Goal: Information Seeking & Learning: Learn about a topic

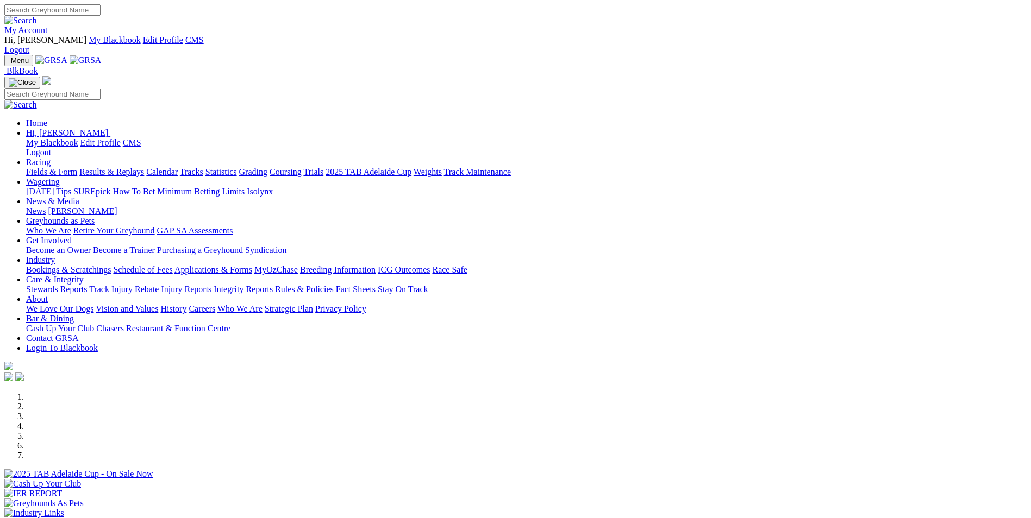
scroll to position [380, 0]
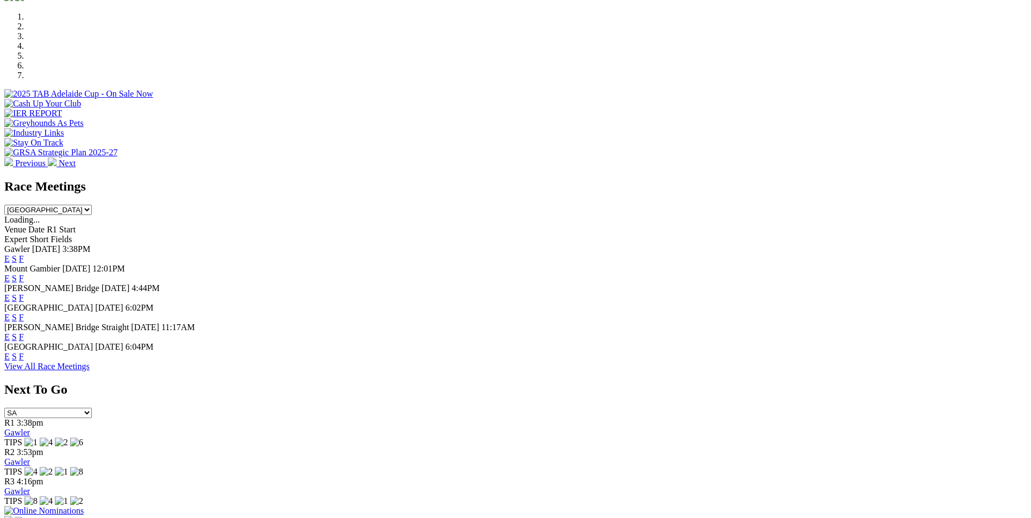
click at [10, 313] on link "E" at bounding box center [6, 317] width 5 height 9
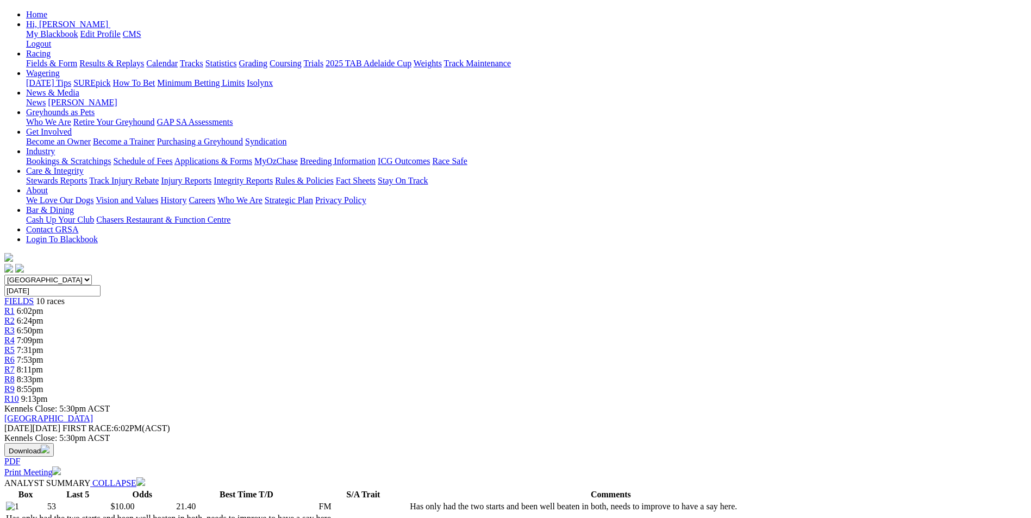
scroll to position [109, 0]
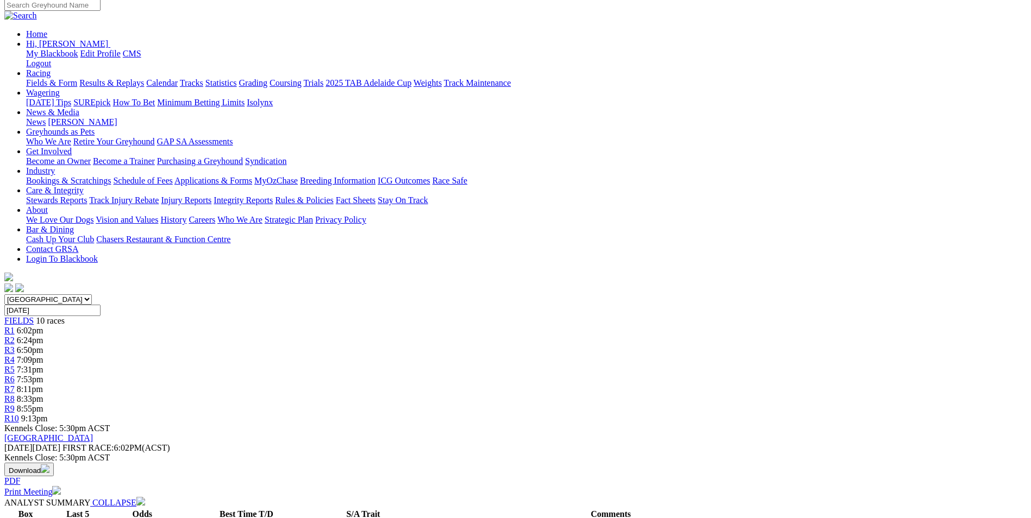
drag, startPoint x: 415, startPoint y: 355, endPoint x: 571, endPoint y: 397, distance: 161.5
copy p "Start the evening with a open maiden over the short, i went with Turn Up Turbo …"
click at [15, 336] on span "R2" at bounding box center [9, 340] width 10 height 9
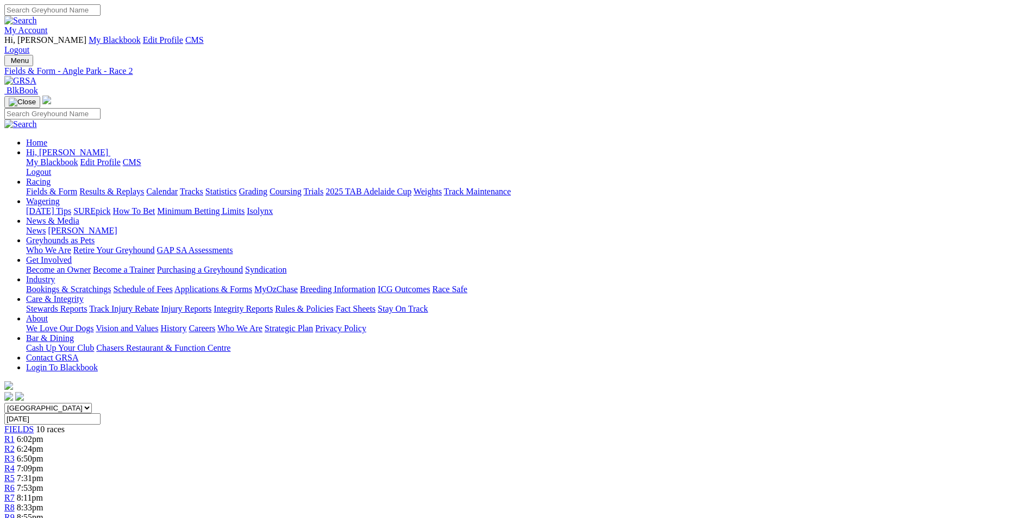
drag, startPoint x: 435, startPoint y: 444, endPoint x: 576, endPoint y: 474, distance: 144.5
copy p "All the pace here is drawn of the track so they are going to need luck early, I…"
click at [396, 454] on div "R3 6:50pm" at bounding box center [515, 459] width 1022 height 10
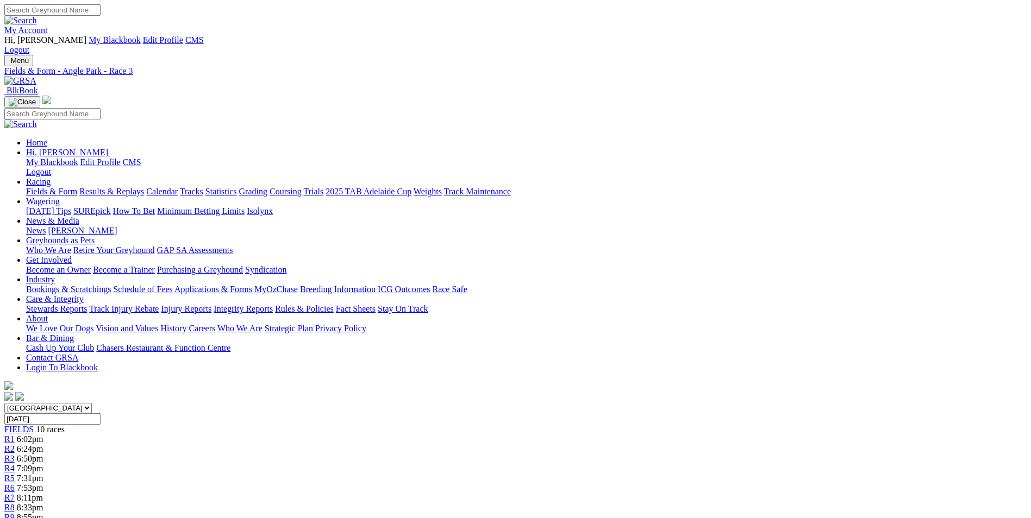
drag, startPoint x: 443, startPoint y: 443, endPoint x: 658, endPoint y: 472, distance: 216.6
drag, startPoint x: 658, startPoint y: 472, endPoint x: 599, endPoint y: 465, distance: 59.1
copy p "Tricky race we have here over the 342M, Scary Eyes (5) is resuming from a spell…"
click at [15, 464] on span "R4" at bounding box center [9, 468] width 10 height 9
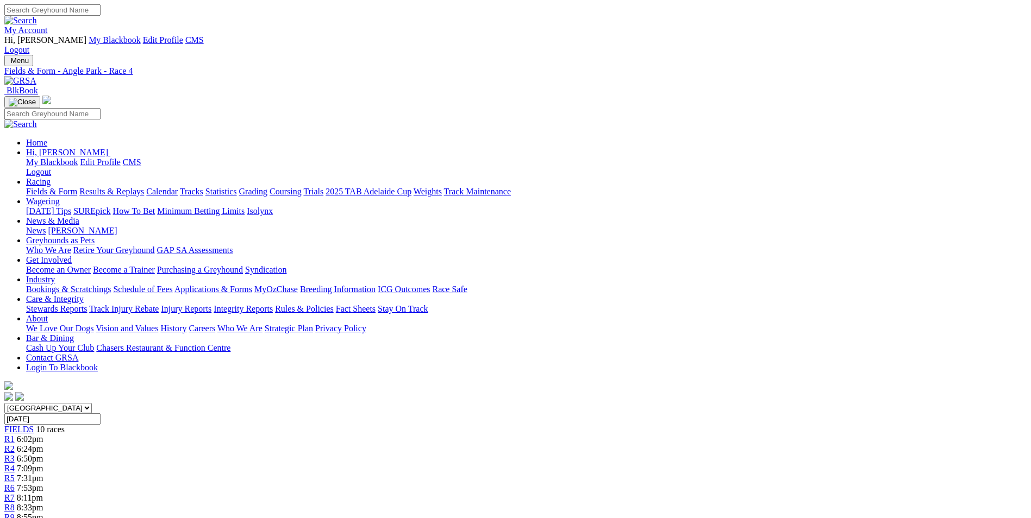
drag, startPoint x: 413, startPoint y: 425, endPoint x: 546, endPoint y: 453, distance: 135.6
drag, startPoint x: 546, startPoint y: 453, endPoint x: 489, endPoint y: 440, distance: 58.5
copy p "Elegant Cindy (8) recent racing has been very good here over this distance all …"
click at [15, 474] on link "R5" at bounding box center [9, 478] width 10 height 9
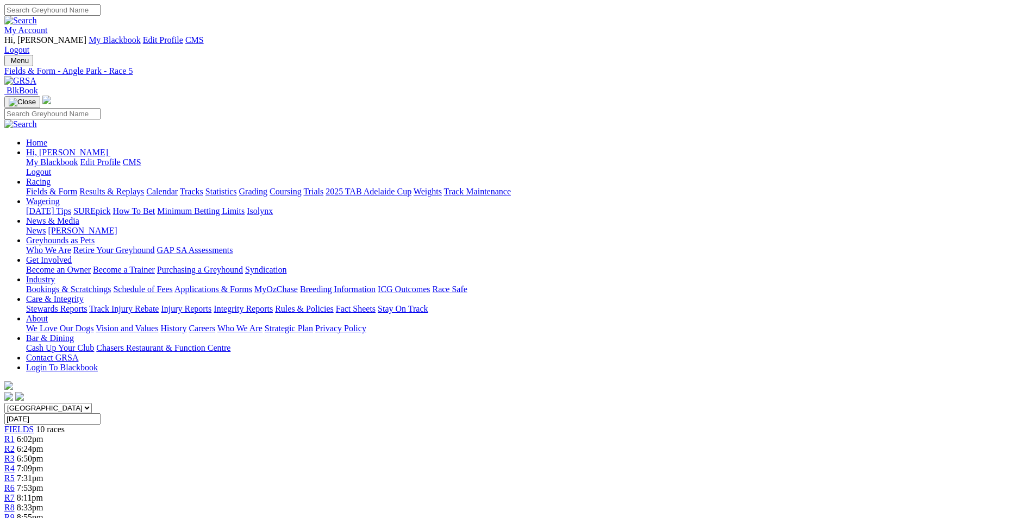
drag, startPoint x: 449, startPoint y: 424, endPoint x: 670, endPoint y: 457, distance: 223.0
drag, startPoint x: 670, startPoint y: 457, endPoint x: 586, endPoint y: 441, distance: 85.8
copy p "Oakvale Outlaw (6) is ready to break through here with a couple of placings at …"
click at [15, 484] on link "R6" at bounding box center [9, 488] width 10 height 9
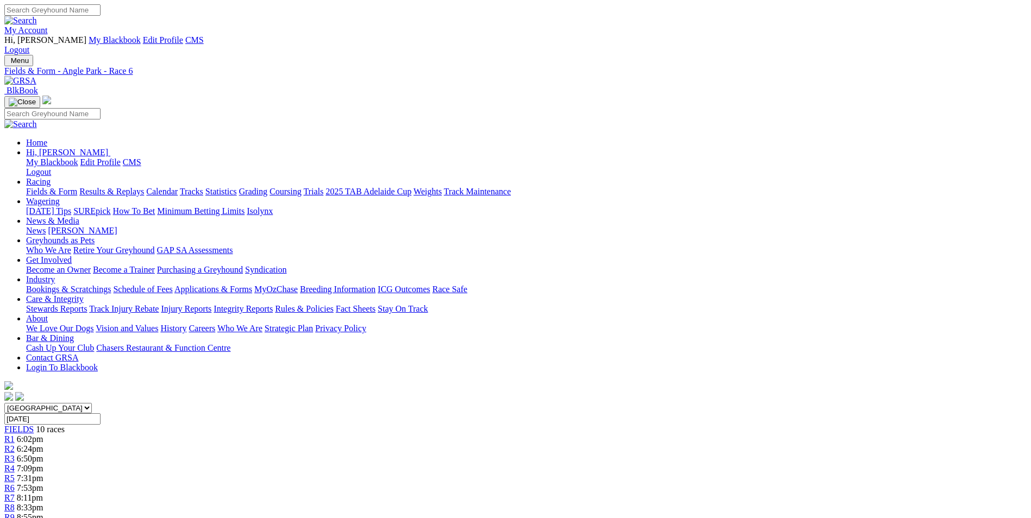
drag, startPoint x: 437, startPoint y: 427, endPoint x: 655, endPoint y: 453, distance: 219.9
drag, startPoint x: 655, startPoint y: 453, endPoint x: 569, endPoint y: 442, distance: 87.0
copy p "We have a bit of quality engaged here over the 530M, Josie Dakota (1) was a sma…"
click at [43, 493] on span "8:11pm" at bounding box center [30, 497] width 26 height 9
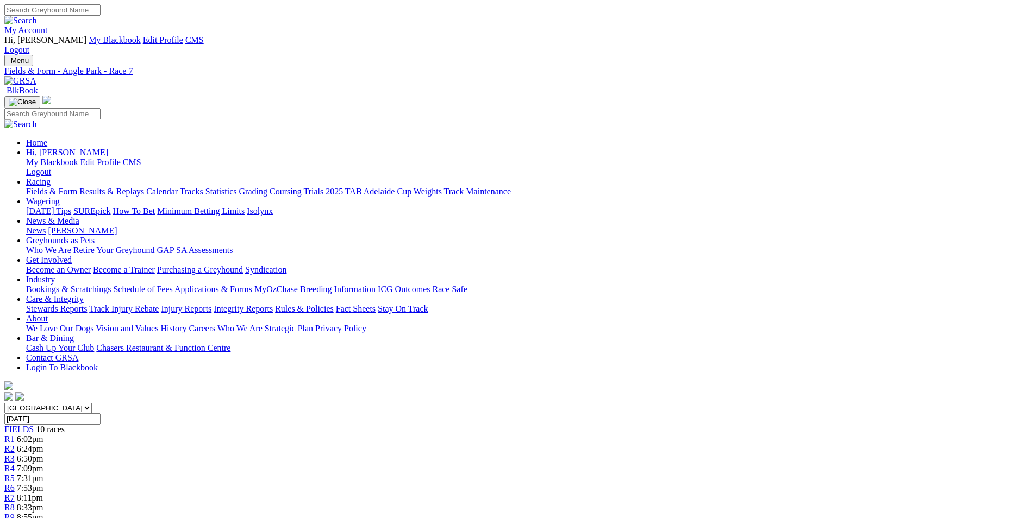
drag, startPoint x: 364, startPoint y: 443, endPoint x: 735, endPoint y: 471, distance: 372.2
drag, startPoint x: 735, startPoint y: 471, endPoint x: 657, endPoint y: 455, distance: 79.9
copy p "Jalapeno Gem (4) has been racing well here of late over several distances, she …"
click at [43, 503] on span "8:33pm" at bounding box center [30, 507] width 27 height 9
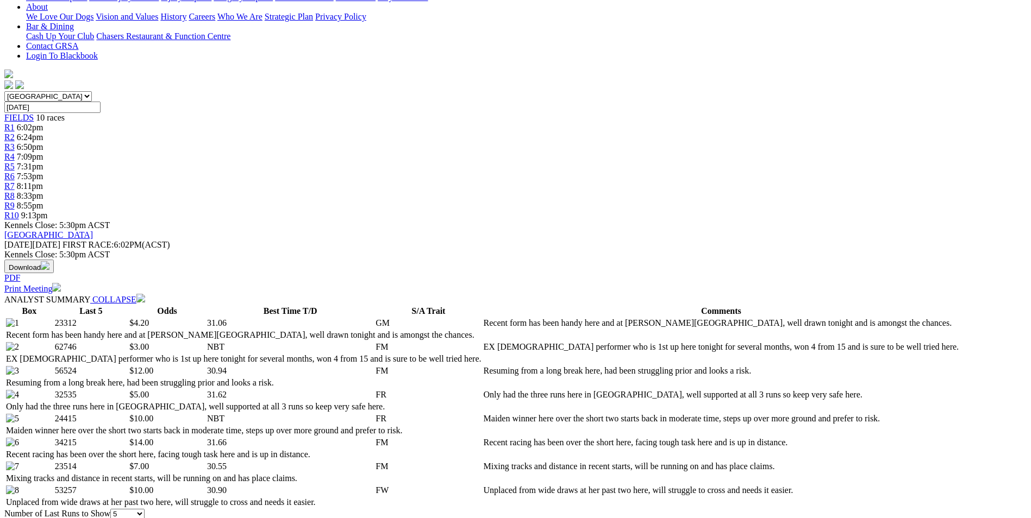
scroll to position [342, 0]
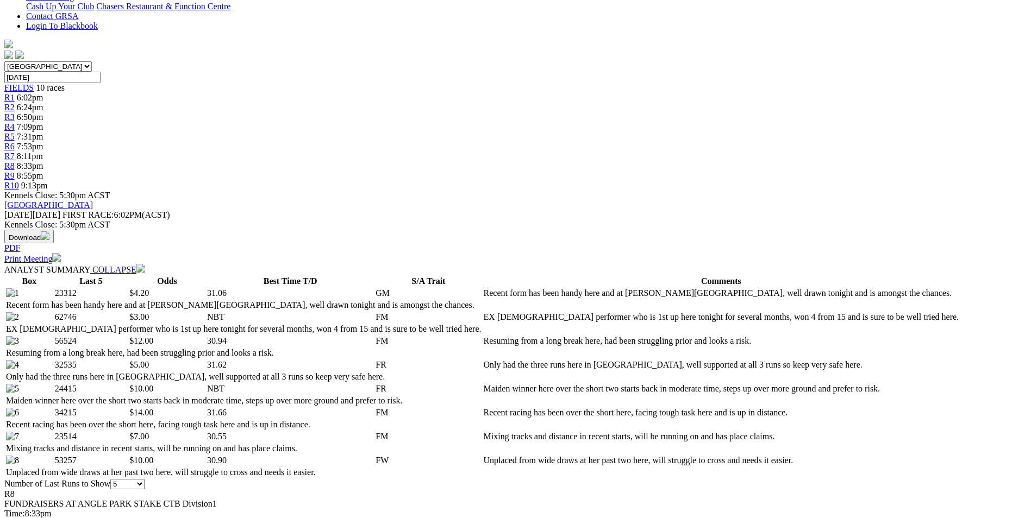
drag, startPoint x: 453, startPoint y: 482, endPoint x: 697, endPoint y: 174, distance: 393.0
drag, startPoint x: 697, startPoint y: 174, endPoint x: 637, endPoint y: 154, distance: 63.6
copy p "We will go with the EX NSW performer Brother Ernest (2) here, he has had the 15…"
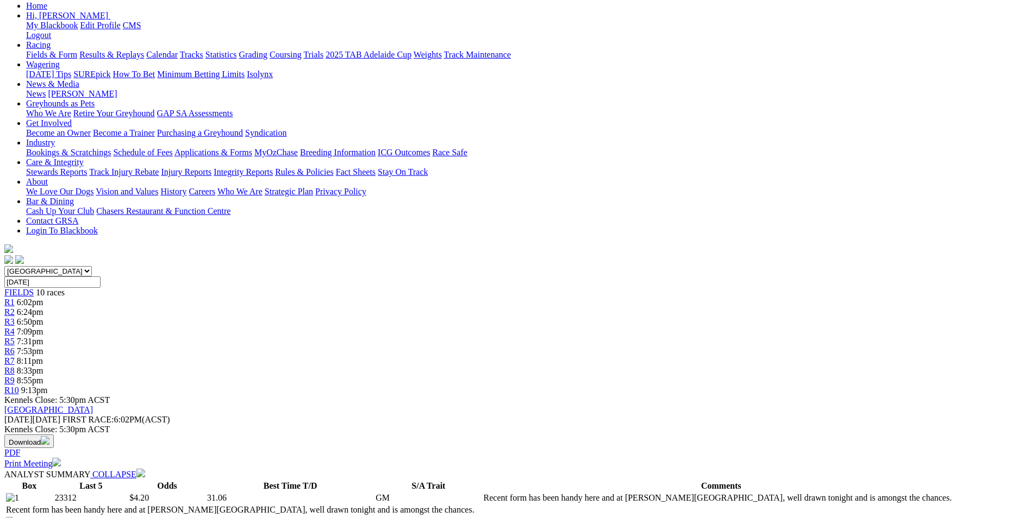
scroll to position [124, 0]
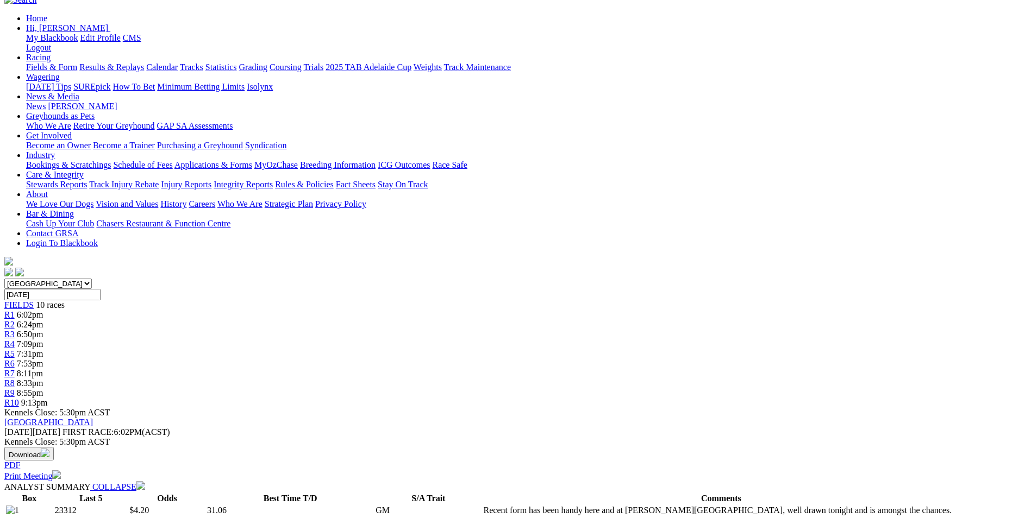
click at [752, 389] on div "R9 8:55pm" at bounding box center [515, 394] width 1022 height 10
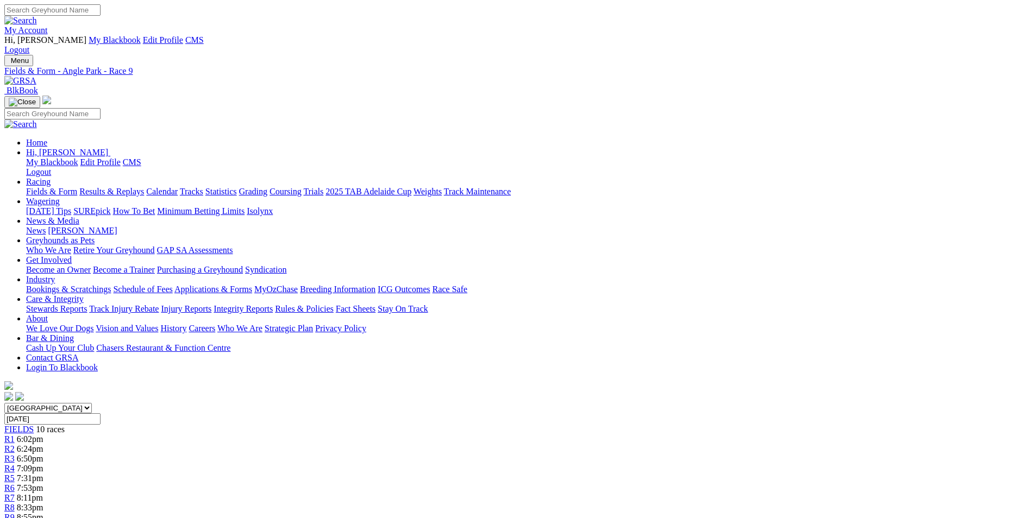
drag, startPoint x: 414, startPoint y: 406, endPoint x: 678, endPoint y: 434, distance: 265.6
drag, startPoint x: 678, startPoint y: 434, endPoint x: 595, endPoint y: 416, distance: 85.1
copy p "With only the four starters here over the short its very hard to go past Short …"
click at [19, 518] on link "R10" at bounding box center [11, 527] width 15 height 9
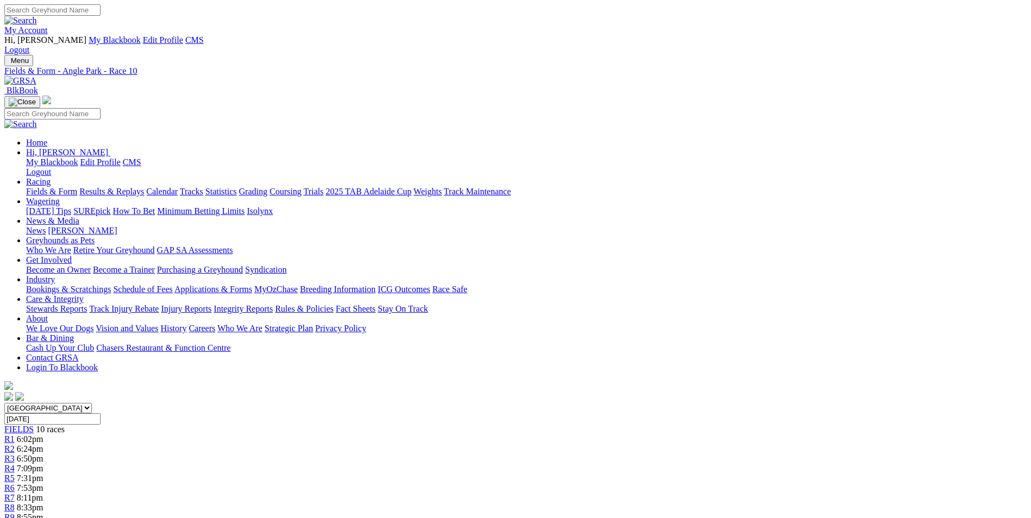
drag, startPoint x: 446, startPoint y: 427, endPoint x: 715, endPoint y: 462, distance: 270.8
drag, startPoint x: 715, startPoint y: 462, endPoint x: 640, endPoint y: 448, distance: 76.4
copy p "The well drawn Larrakyah London (1) has been racing well without winning, runne…"
click at [36, 76] on link at bounding box center [20, 80] width 32 height 9
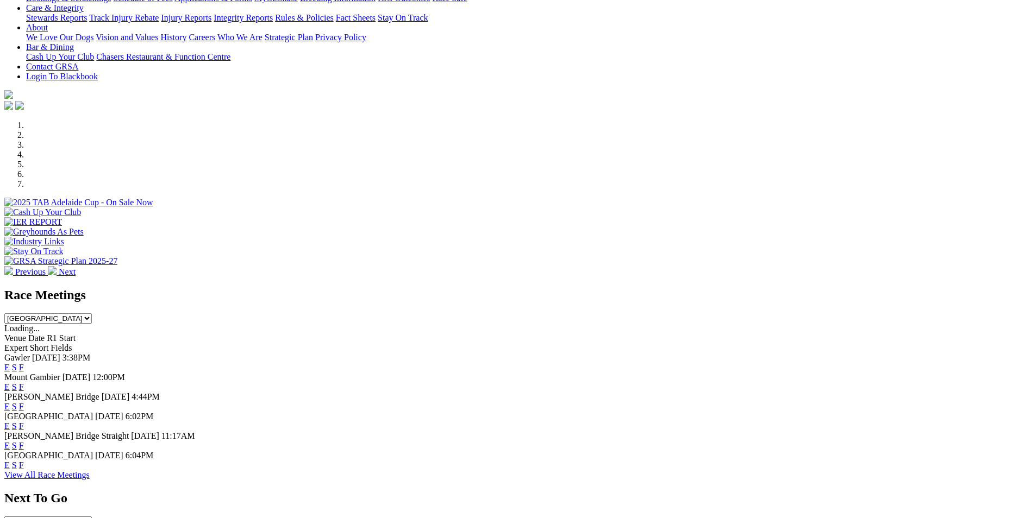
scroll to position [272, 0]
click at [10, 461] on link "E" at bounding box center [6, 465] width 5 height 9
